Goal: Task Accomplishment & Management: Use online tool/utility

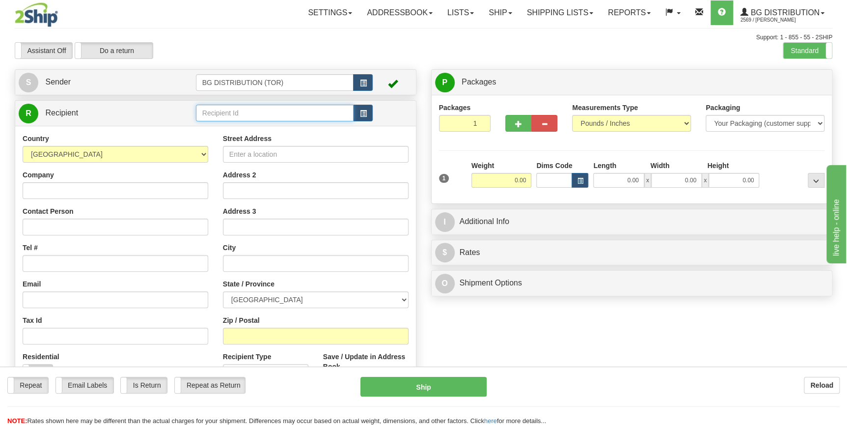
click at [293, 111] on input "text" at bounding box center [275, 113] width 158 height 17
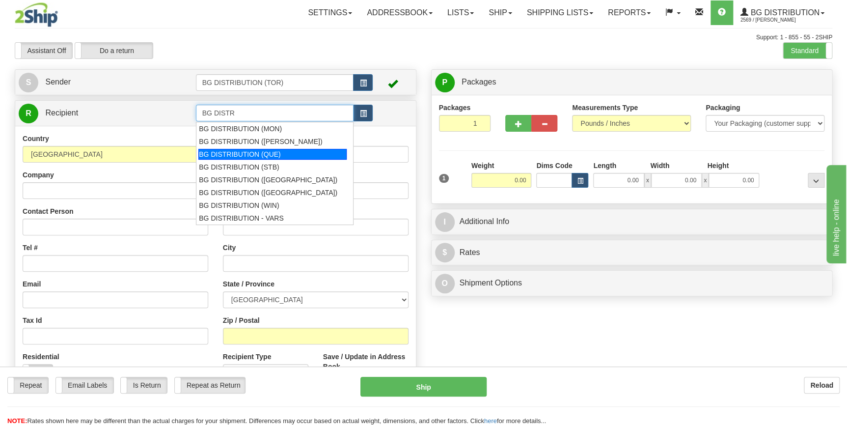
click at [281, 155] on div "BG DISTRIBUTION (QUE)" at bounding box center [272, 154] width 148 height 11
type input "BG DISTRIBUTION (QUE)"
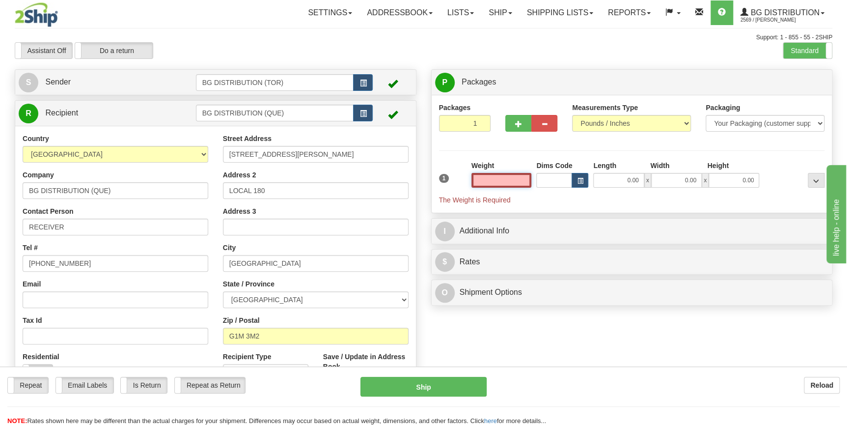
click at [514, 178] on input "text" at bounding box center [501, 180] width 60 height 15
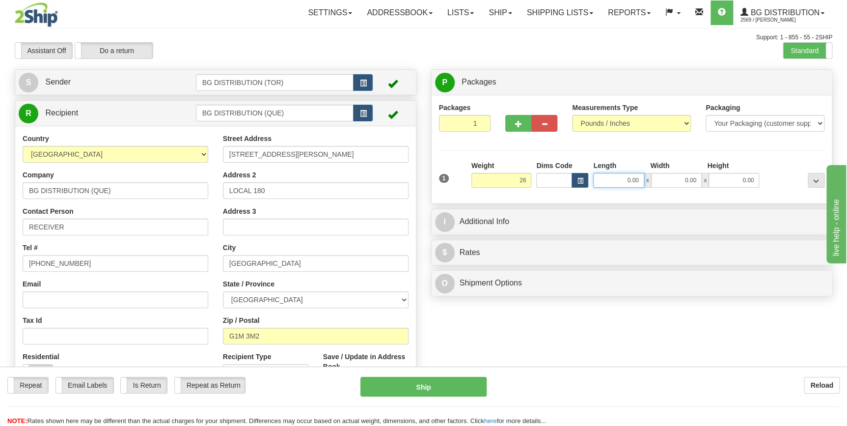
type input "26.00"
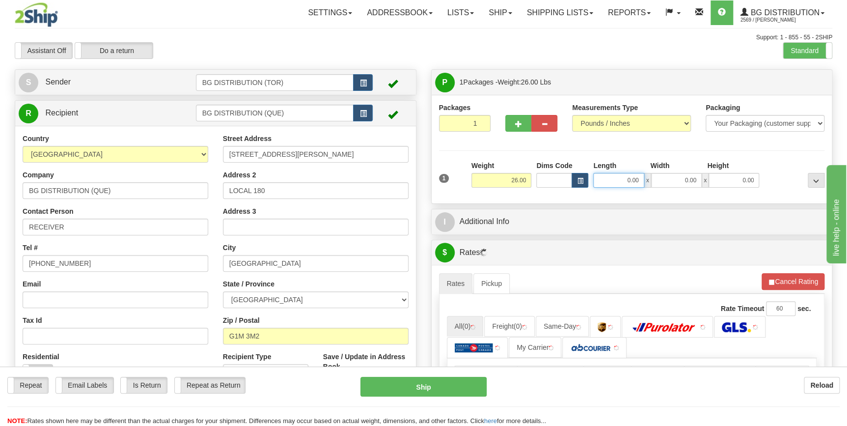
drag, startPoint x: 624, startPoint y: 182, endPoint x: 643, endPoint y: 182, distance: 19.1
click at [643, 182] on input "0.00" at bounding box center [618, 180] width 51 height 15
click at [673, 179] on input "0.00" at bounding box center [676, 180] width 51 height 15
type input "8.00"
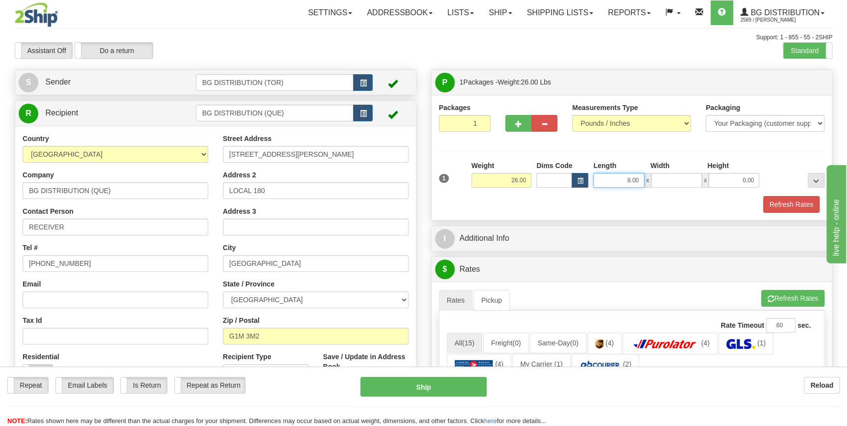
type input "0.00"
drag, startPoint x: 621, startPoint y: 182, endPoint x: 640, endPoint y: 182, distance: 19.6
click at [640, 182] on input "8.00" at bounding box center [618, 180] width 51 height 15
type input "39.00"
drag, startPoint x: 683, startPoint y: 179, endPoint x: 697, endPoint y: 179, distance: 13.7
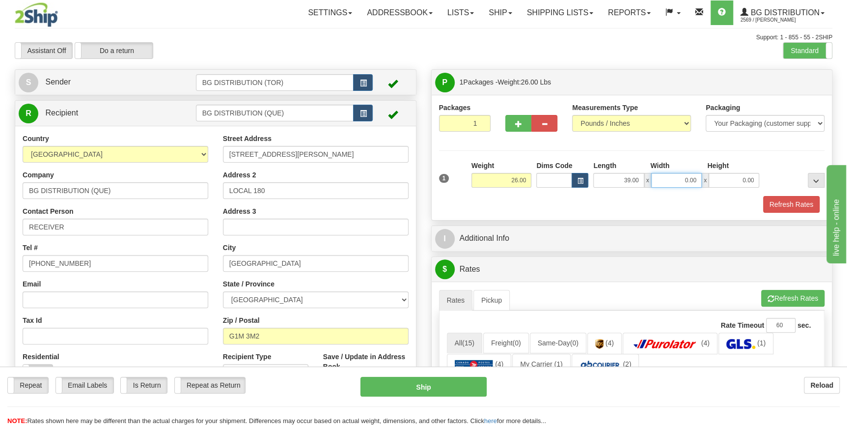
click at [697, 179] on input "0.00" at bounding box center [676, 180] width 51 height 15
type input "8.00"
drag, startPoint x: 738, startPoint y: 180, endPoint x: 759, endPoint y: 180, distance: 21.1
click at [759, 180] on div "39.00 x 8.00 x 0.00" at bounding box center [676, 180] width 171 height 15
type input "12.00"
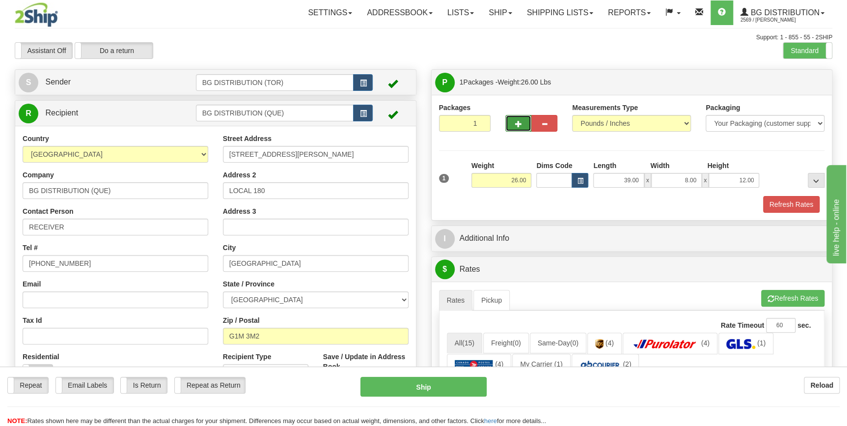
click at [522, 124] on button "button" at bounding box center [518, 123] width 26 height 17
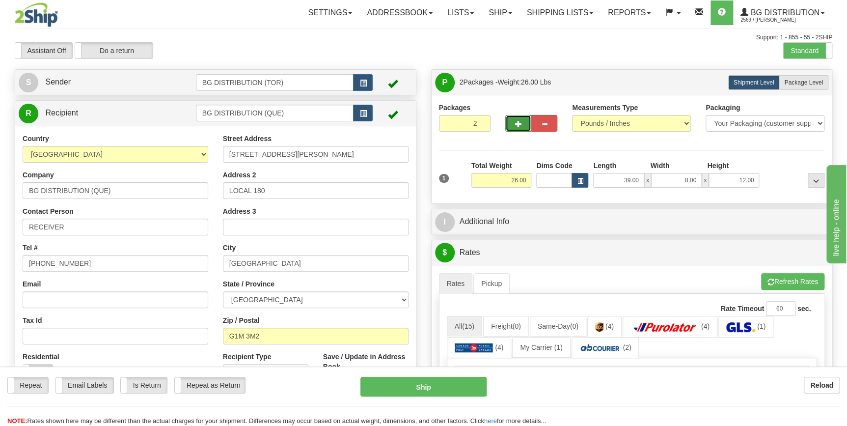
click at [520, 122] on span "button" at bounding box center [518, 124] width 7 height 6
type input "3"
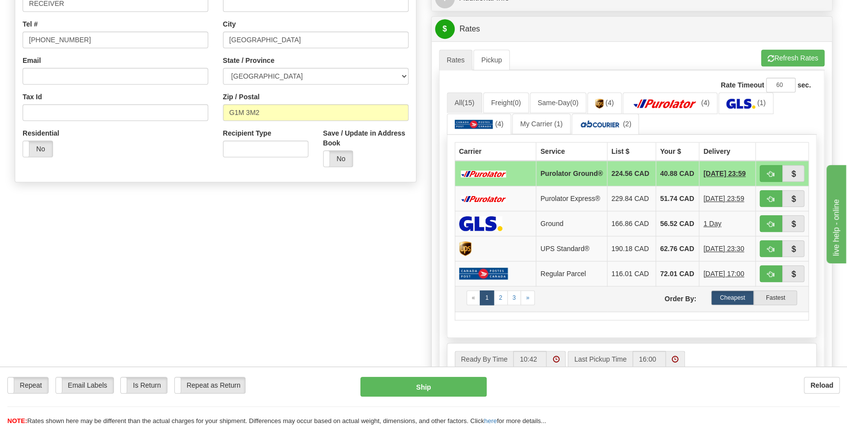
scroll to position [223, 0]
click at [625, 174] on td "224.56 CAD" at bounding box center [631, 174] width 49 height 26
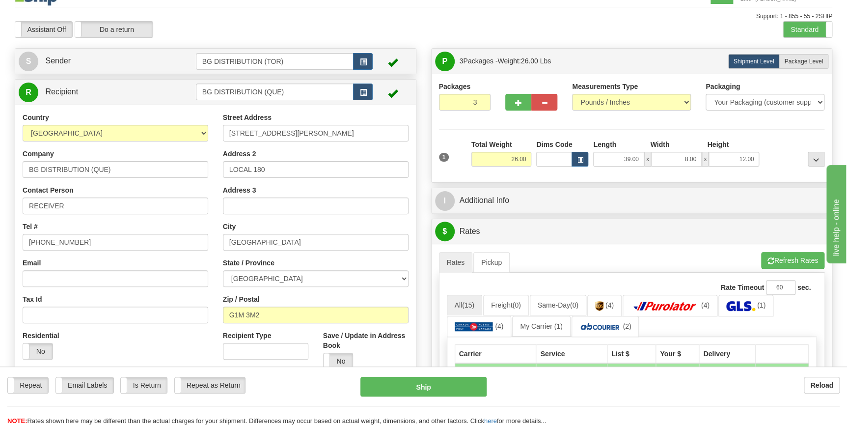
scroll to position [0, 0]
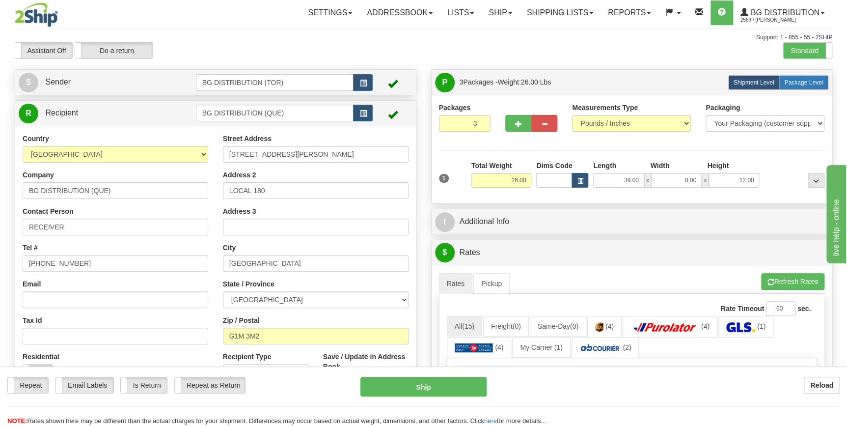
click at [810, 83] on span "Package Level" at bounding box center [803, 82] width 39 height 7
radio input "true"
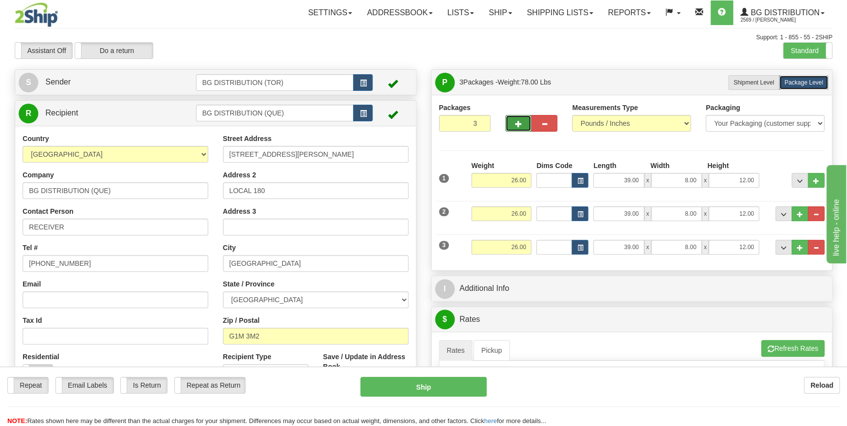
click at [519, 123] on span "button" at bounding box center [518, 124] width 7 height 6
type input "4"
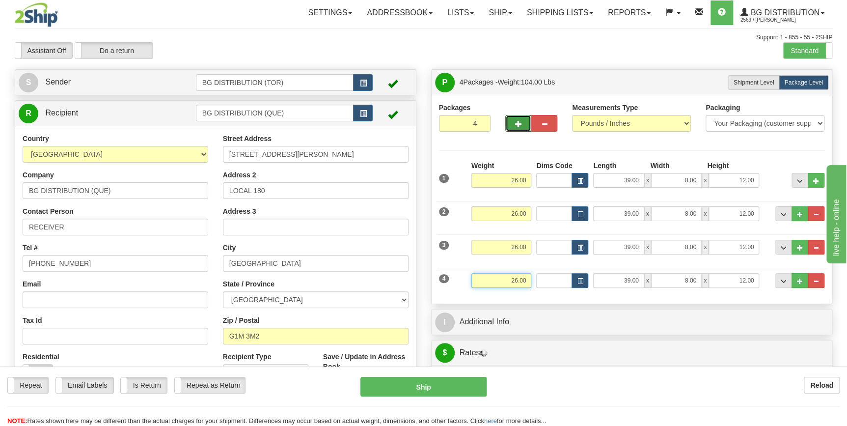
click at [520, 283] on input "26.00" at bounding box center [501, 280] width 60 height 15
drag, startPoint x: 509, startPoint y: 278, endPoint x: 533, endPoint y: 272, distance: 24.9
click at [533, 272] on div "4 Weight 26.00 Dims Code Length Width Height" at bounding box center [632, 279] width 391 height 33
type input "9.00"
drag, startPoint x: 620, startPoint y: 277, endPoint x: 650, endPoint y: 281, distance: 30.2
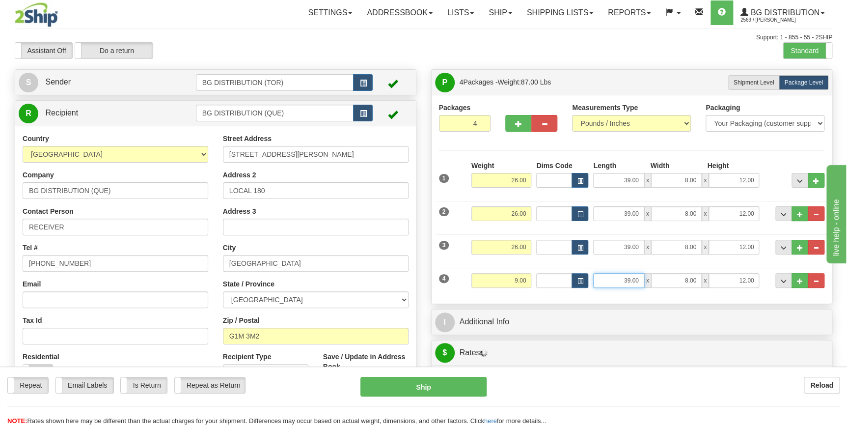
click at [650, 281] on div "39.00 x 8.00 x 12.00" at bounding box center [676, 280] width 166 height 15
type input "11.00"
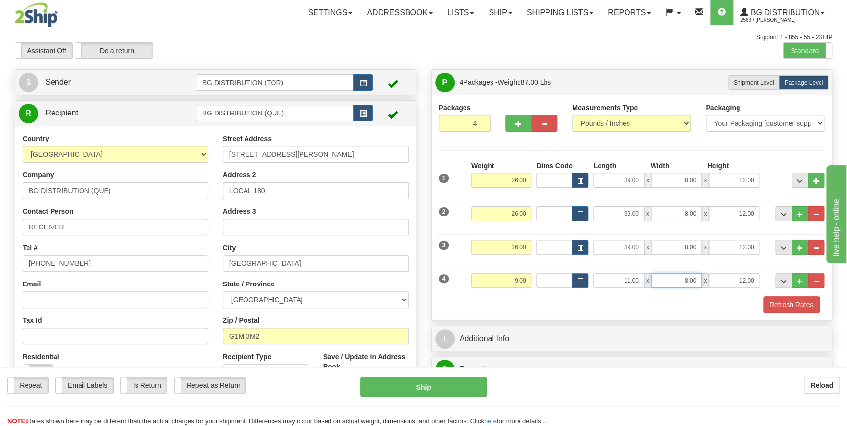
drag, startPoint x: 683, startPoint y: 278, endPoint x: 698, endPoint y: 277, distance: 15.2
click at [698, 277] on input "8.00" at bounding box center [676, 280] width 51 height 15
type input "11.00"
drag, startPoint x: 737, startPoint y: 280, endPoint x: 754, endPoint y: 279, distance: 17.7
click at [754, 279] on input "12.00" at bounding box center [734, 280] width 51 height 15
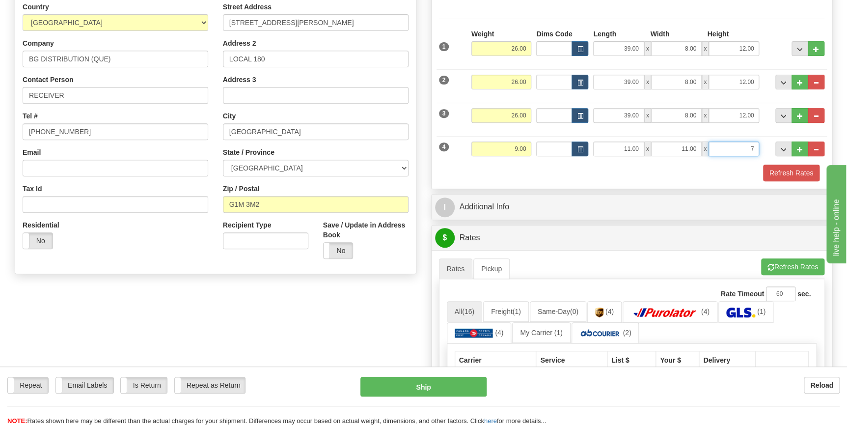
scroll to position [134, 0]
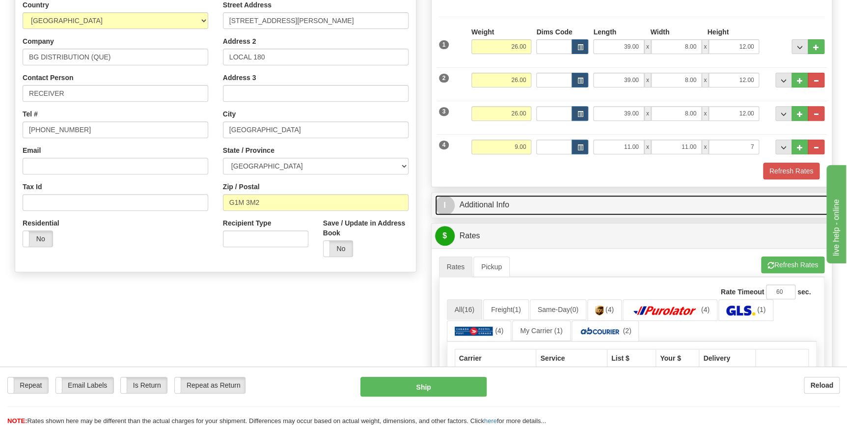
type input "7.00"
click at [540, 208] on link "I Additional Info" at bounding box center [632, 205] width 394 height 20
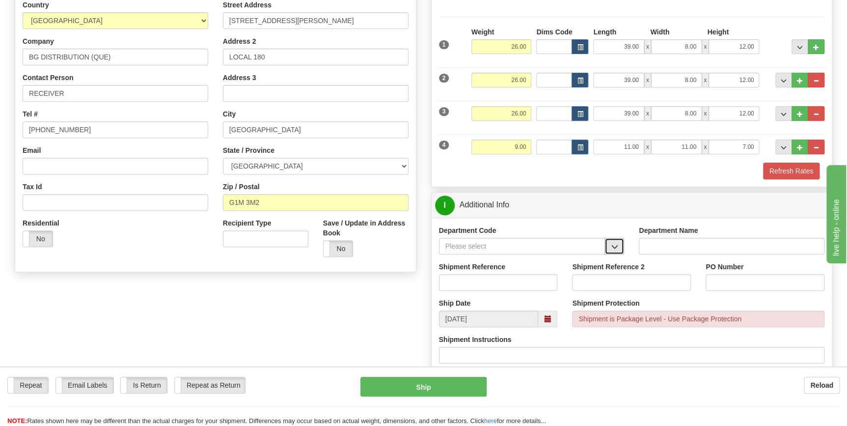
click at [618, 244] on button "button" at bounding box center [614, 246] width 20 height 17
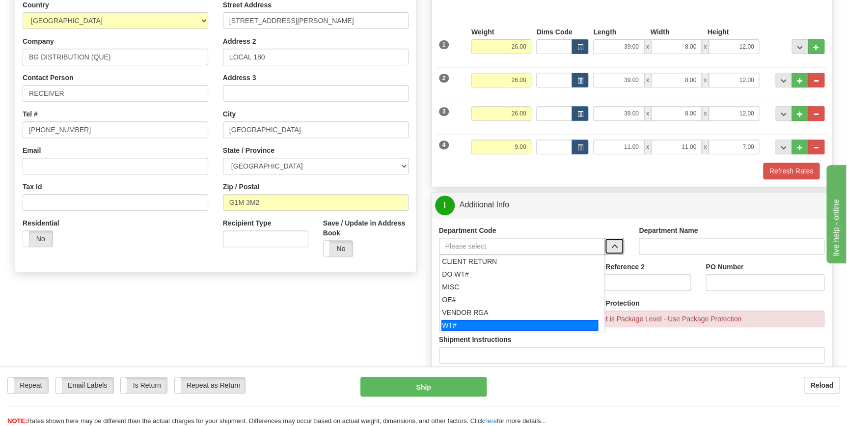
click at [496, 322] on div "WT#" at bounding box center [519, 325] width 157 height 11
type input "WT#"
type input "WAREHOUSE TRANSFERS"
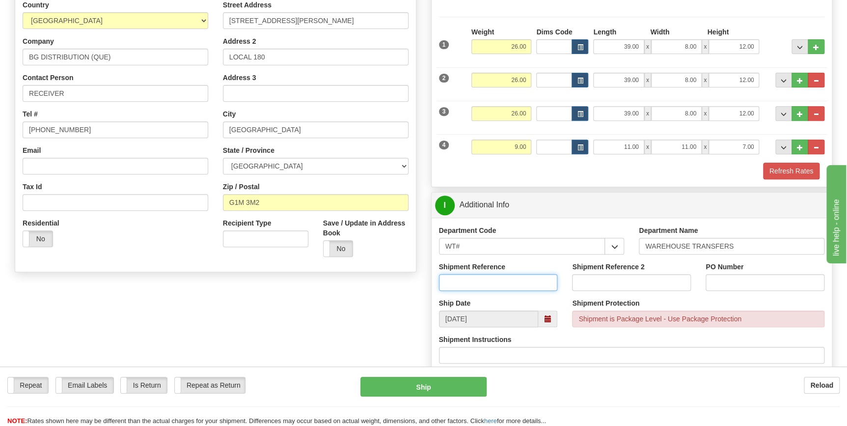
click at [500, 283] on input "Shipment Reference" at bounding box center [498, 282] width 119 height 17
type input "165817-00"
click at [747, 285] on input "PO Number" at bounding box center [765, 282] width 119 height 17
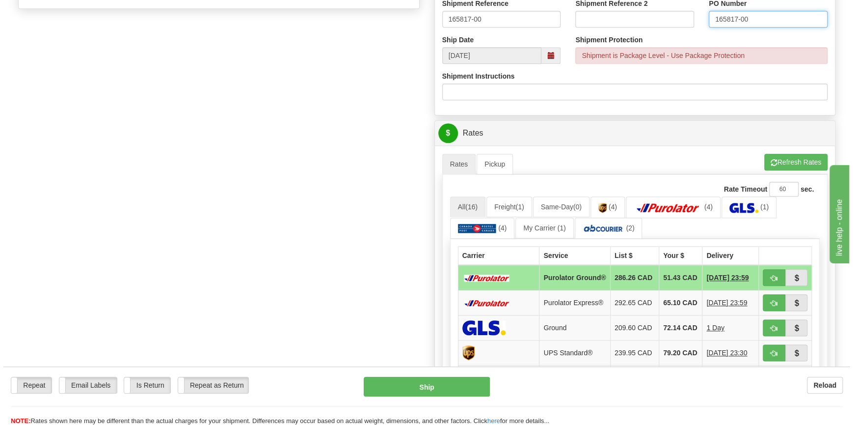
scroll to position [402, 0]
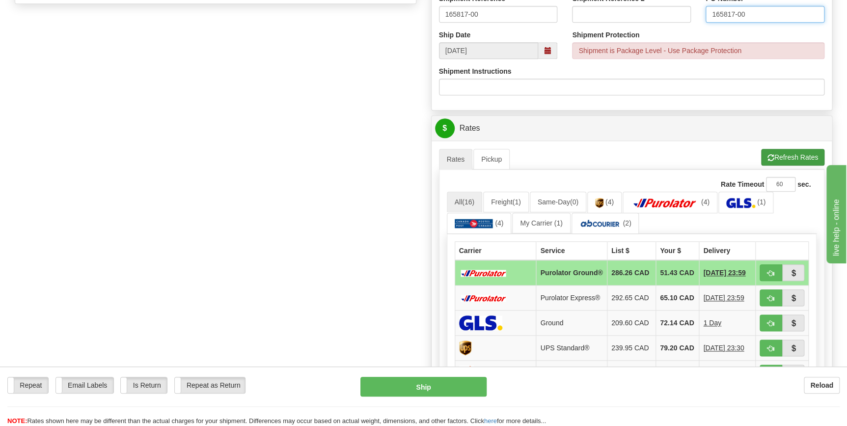
type input "165817-00"
click at [778, 159] on button "Refresh Rates" at bounding box center [792, 157] width 63 height 17
click at [764, 328] on button "button" at bounding box center [771, 322] width 23 height 17
type input "1"
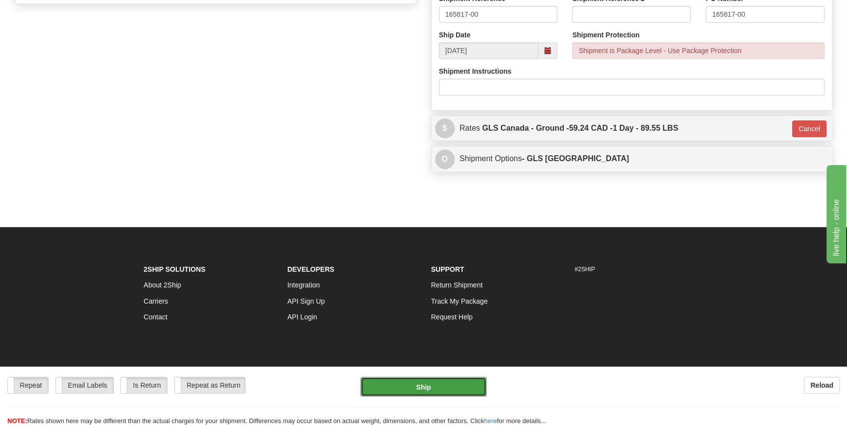
click at [437, 388] on button "Ship" at bounding box center [423, 387] width 126 height 20
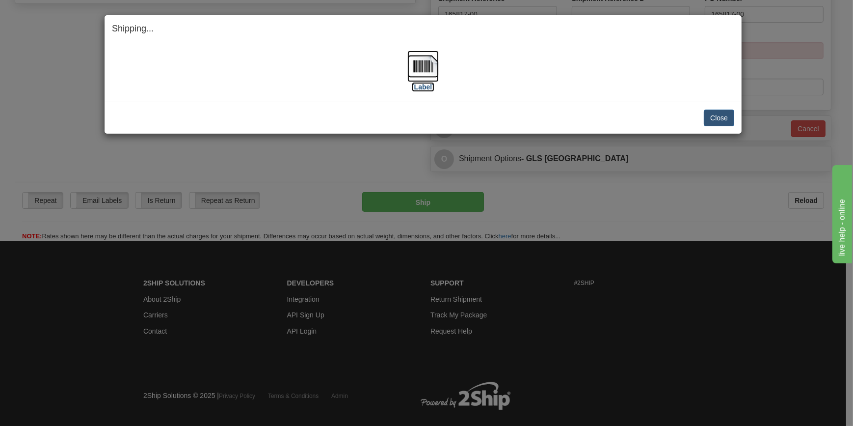
click at [411, 69] on img at bounding box center [423, 66] width 31 height 31
